Goal: Task Accomplishment & Management: Use online tool/utility

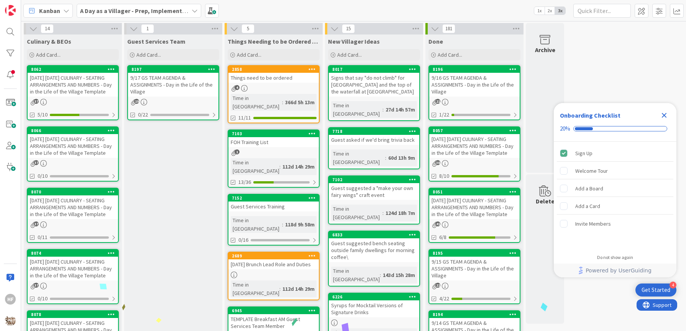
click at [90, 90] on div "[DATE] [DATE] CULINARY - SEATING ARRANGEMENTS AND NUMBERS - Day in the Life of …" at bounding box center [73, 85] width 90 height 24
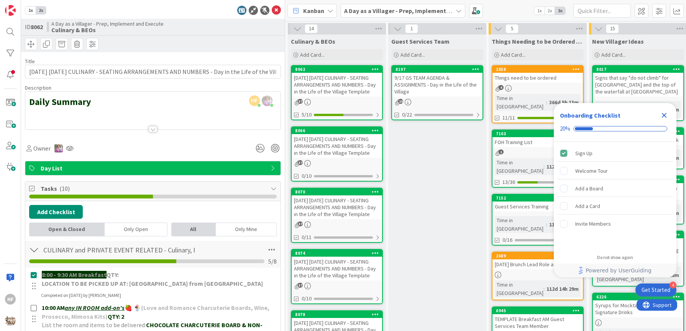
click at [149, 129] on div at bounding box center [153, 129] width 8 height 6
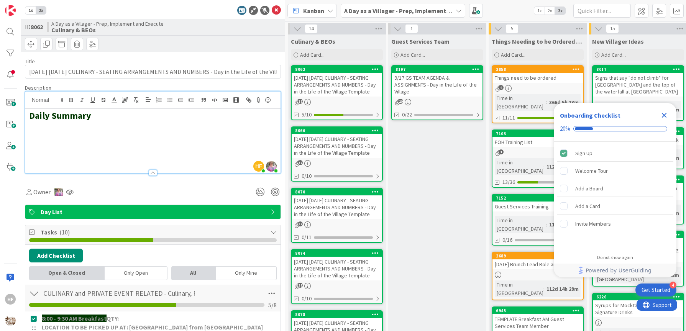
click at [107, 144] on h2 at bounding box center [152, 138] width 247 height 11
click at [102, 133] on h2 at bounding box center [152, 126] width 247 height 11
click at [229, 102] on button "button" at bounding box center [225, 99] width 11 height 9
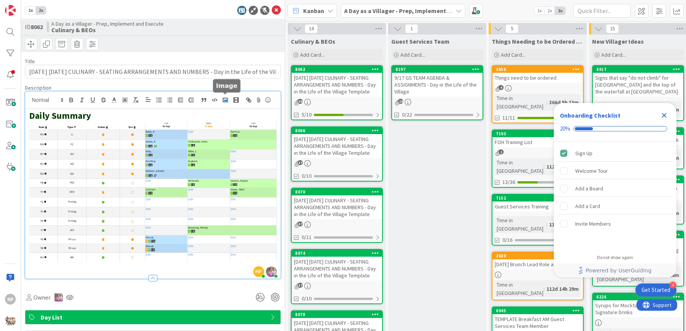
click at [229, 103] on button "button" at bounding box center [225, 99] width 11 height 9
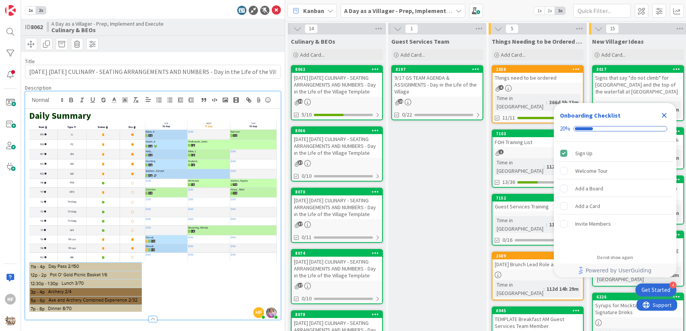
scroll to position [20, 0]
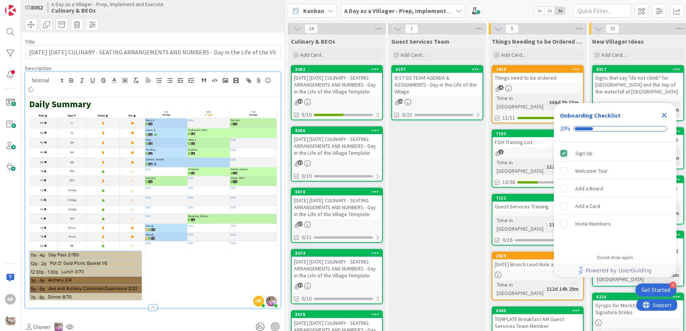
click at [199, 268] on p at bounding box center [152, 276] width 247 height 50
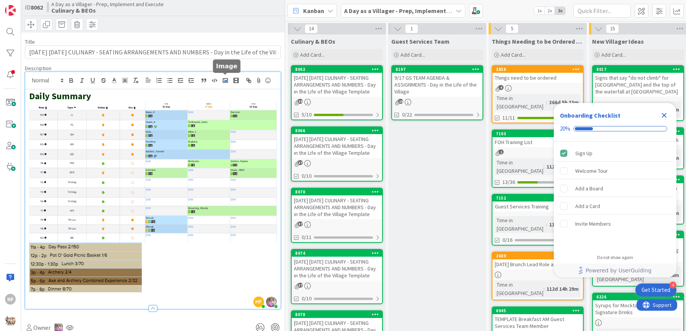
click at [230, 80] on button "button" at bounding box center [225, 80] width 11 height 9
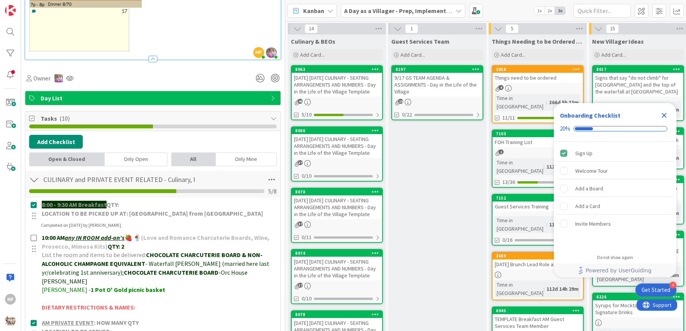
scroll to position [0, 0]
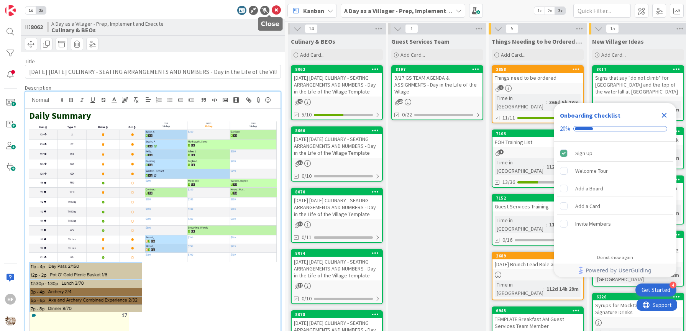
click at [272, 12] on icon at bounding box center [276, 10] width 9 height 9
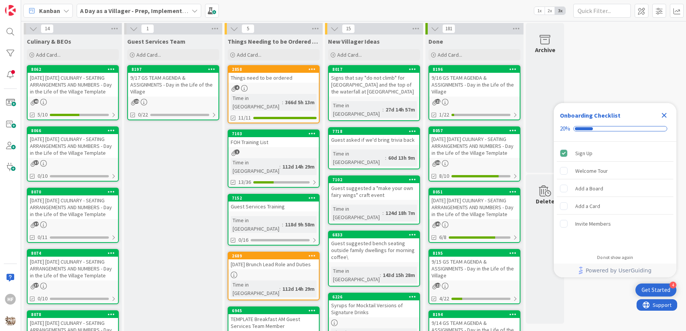
click at [659, 117] on icon "Close Checklist" at bounding box center [663, 115] width 9 height 9
